Goal: Navigation & Orientation: Find specific page/section

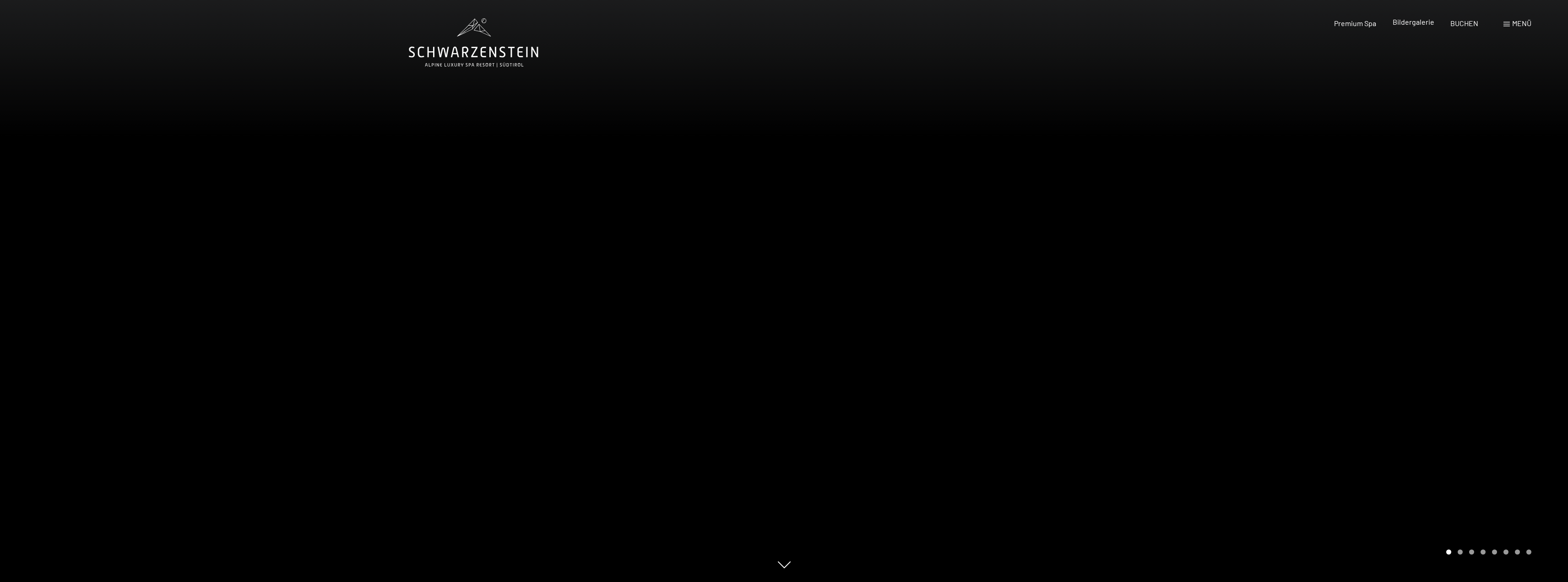
click at [1418, 23] on span "Bildergalerie" at bounding box center [1413, 22] width 42 height 9
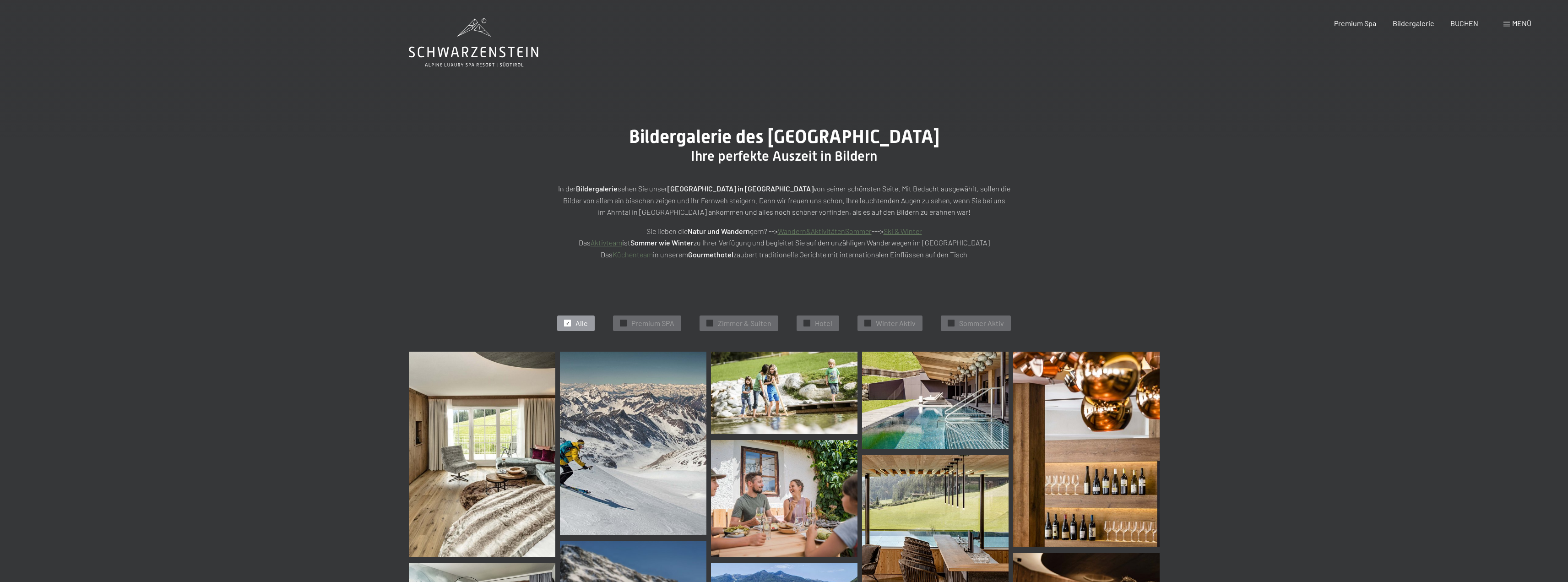
click at [735, 319] on span "Einwilligung Marketing*" at bounding box center [734, 318] width 75 height 9
click at [691, 319] on input "Einwilligung Marketing*" at bounding box center [687, 318] width 9 height 9
checkbox input "false"
click at [735, 324] on span "Zimmer & Suiten" at bounding box center [744, 323] width 54 height 10
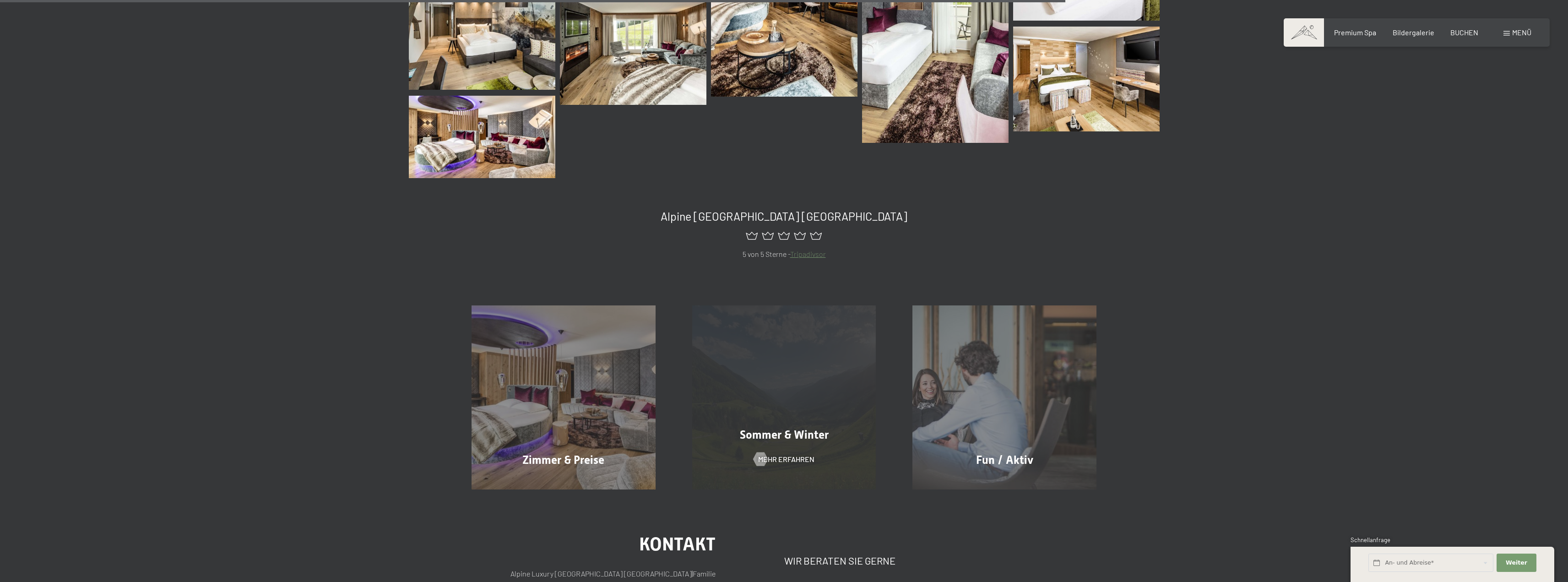
scroll to position [643, 0]
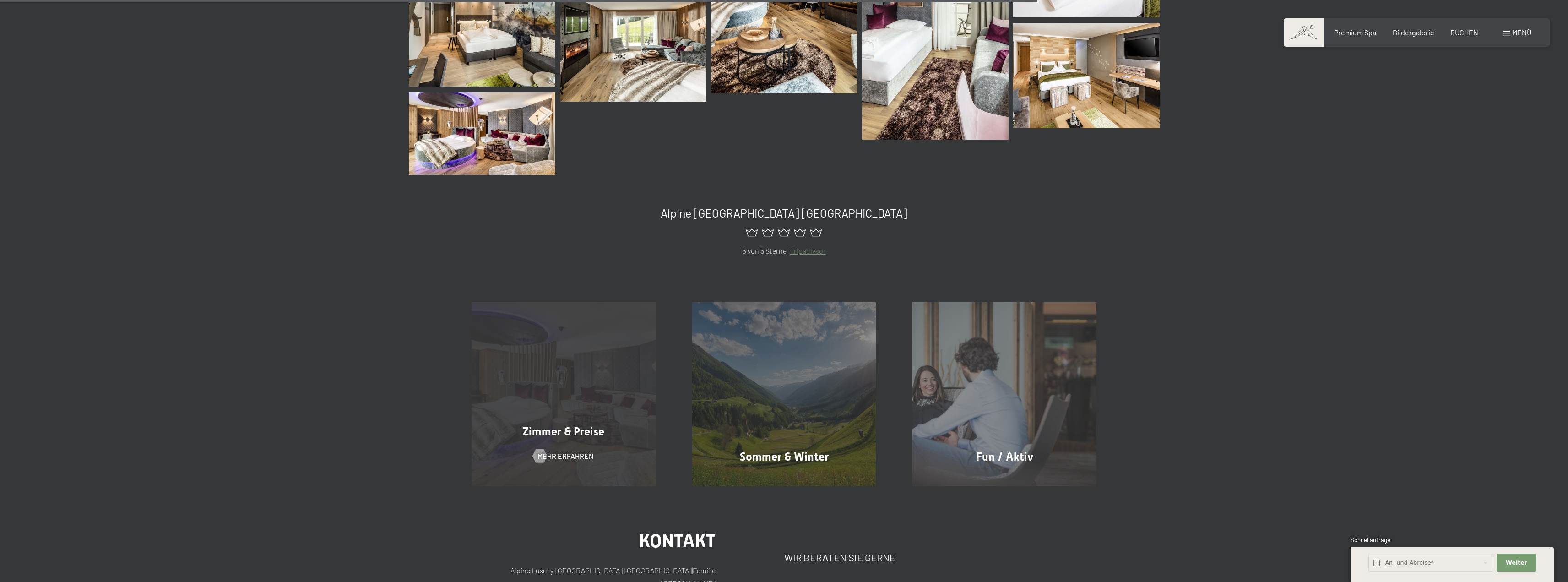
click at [579, 445] on div "Zimmer & Preise Mehr erfahren" at bounding box center [563, 394] width 221 height 184
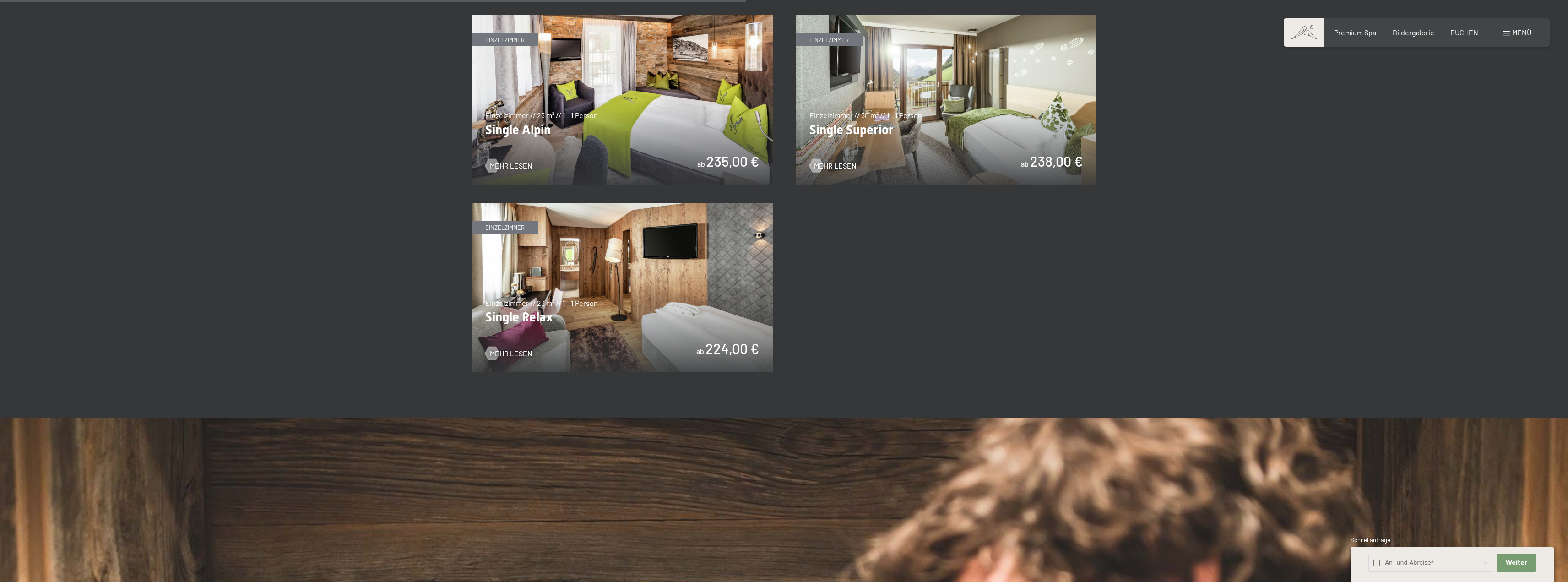
scroll to position [1740, 0]
